Goal: Information Seeking & Learning: Find specific fact

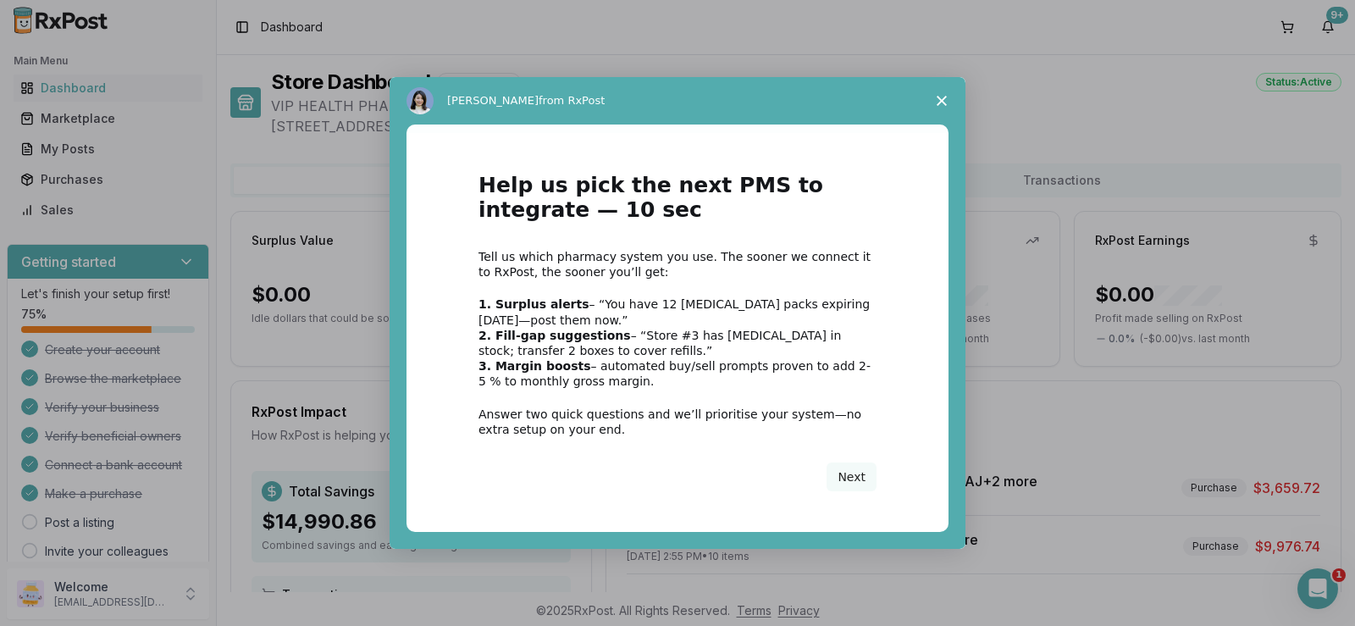
click at [938, 109] on span "Close survey" at bounding box center [941, 100] width 47 height 47
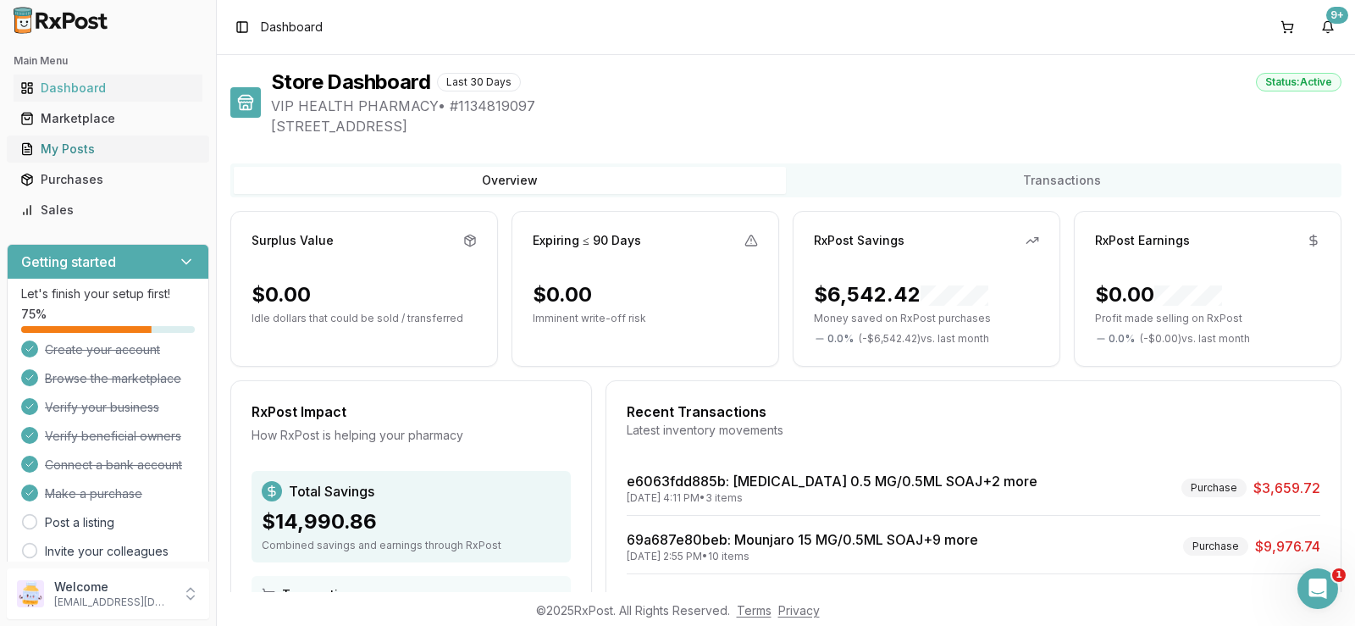
click at [79, 149] on div "My Posts" at bounding box center [107, 149] width 175 height 17
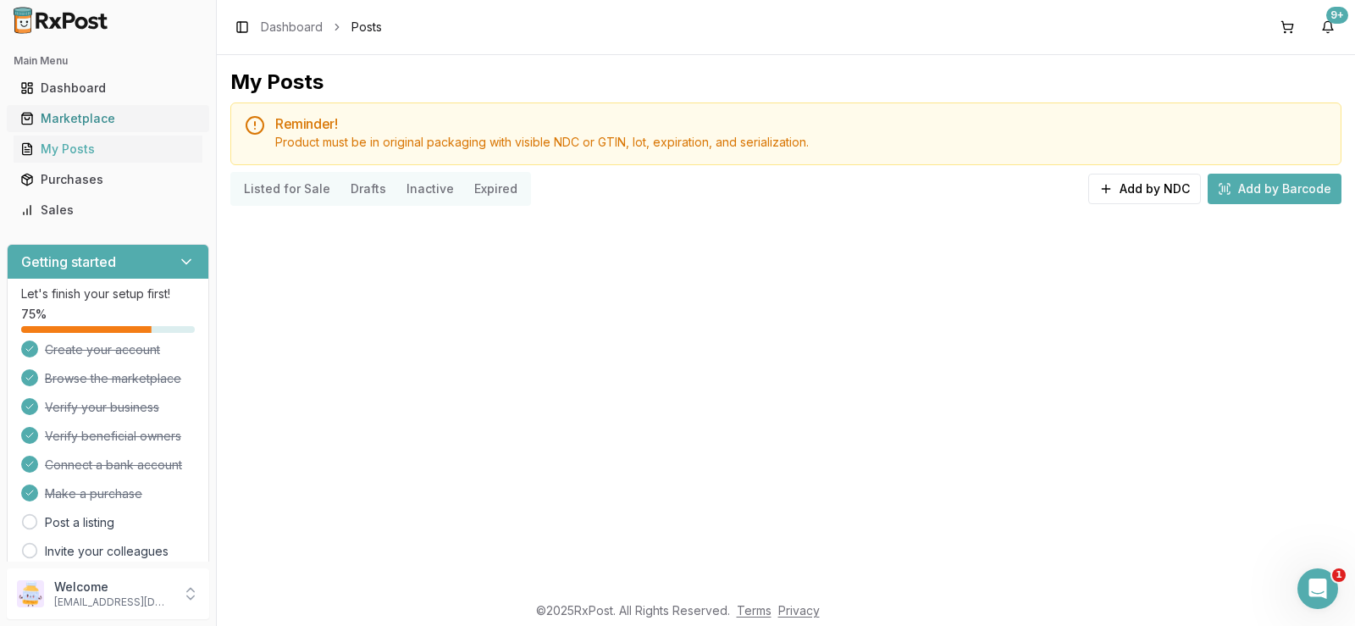
click at [85, 114] on div "Marketplace" at bounding box center [107, 118] width 175 height 17
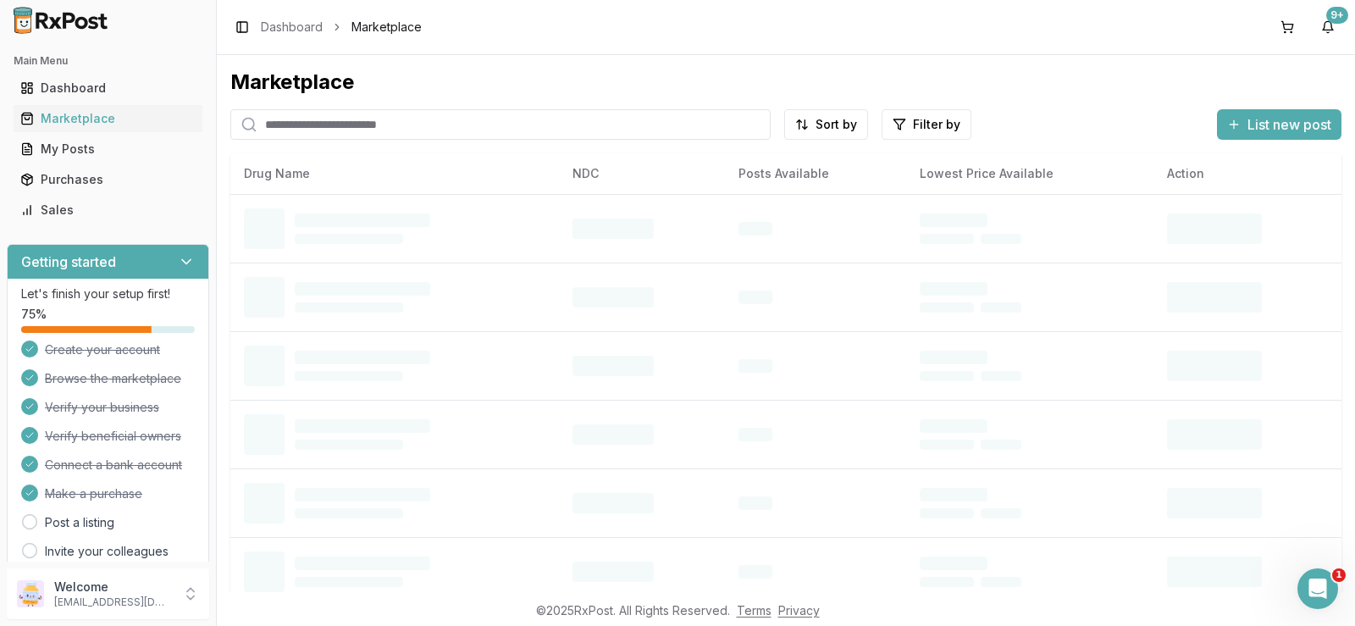
click at [462, 126] on input "search" at bounding box center [500, 124] width 540 height 30
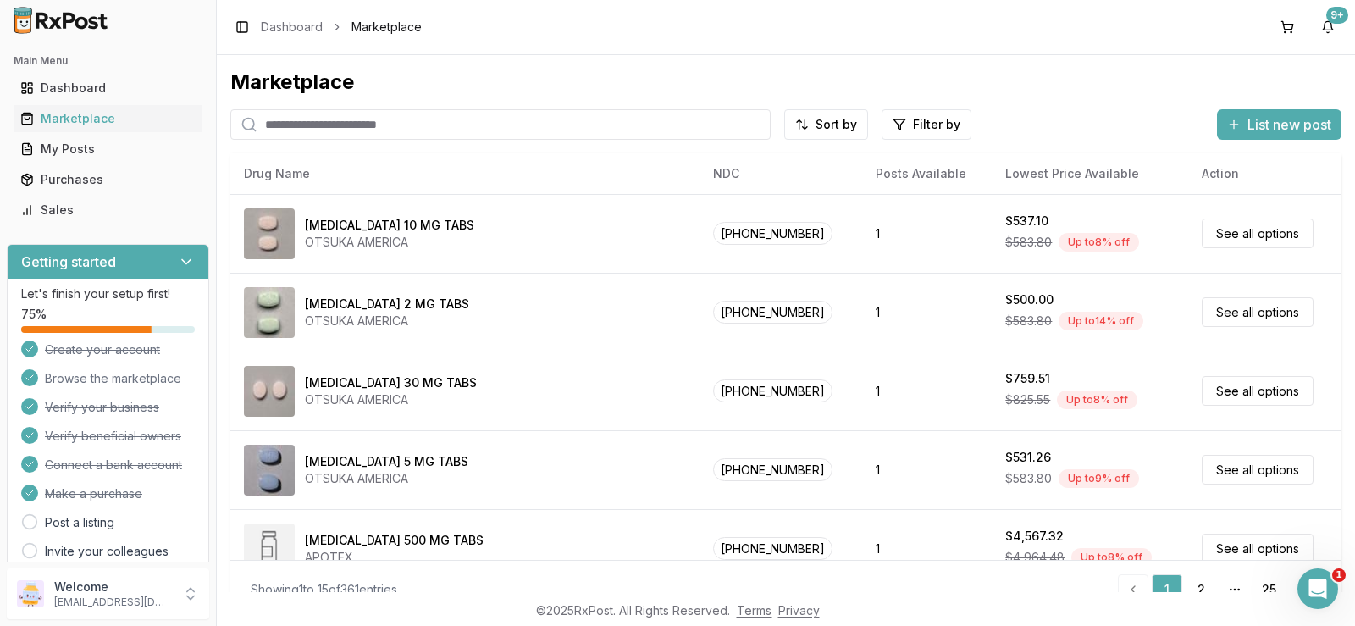
click at [461, 125] on input "search" at bounding box center [500, 124] width 540 height 30
type input "**********"
